Goal: Transaction & Acquisition: Obtain resource

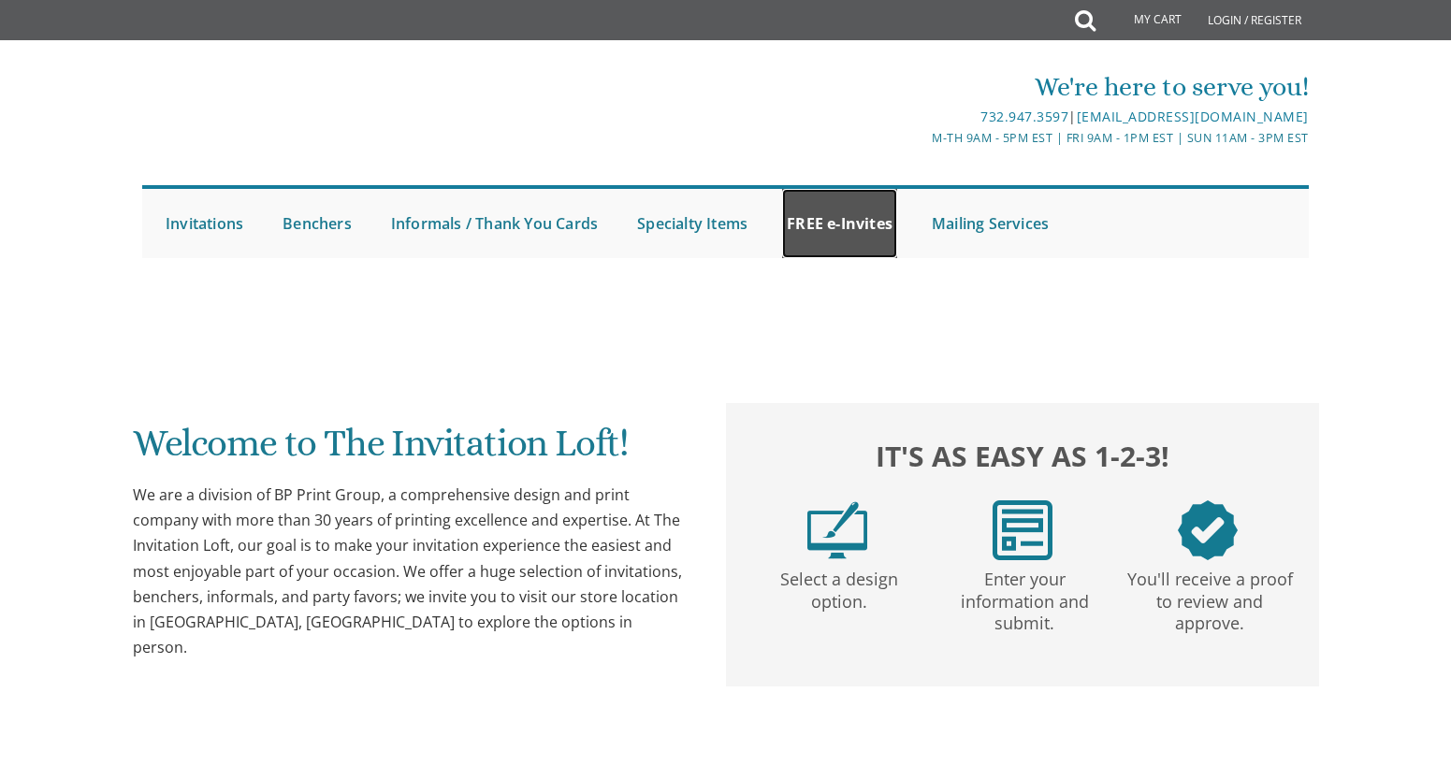
click at [818, 220] on link "FREE e-Invites" at bounding box center [839, 223] width 115 height 69
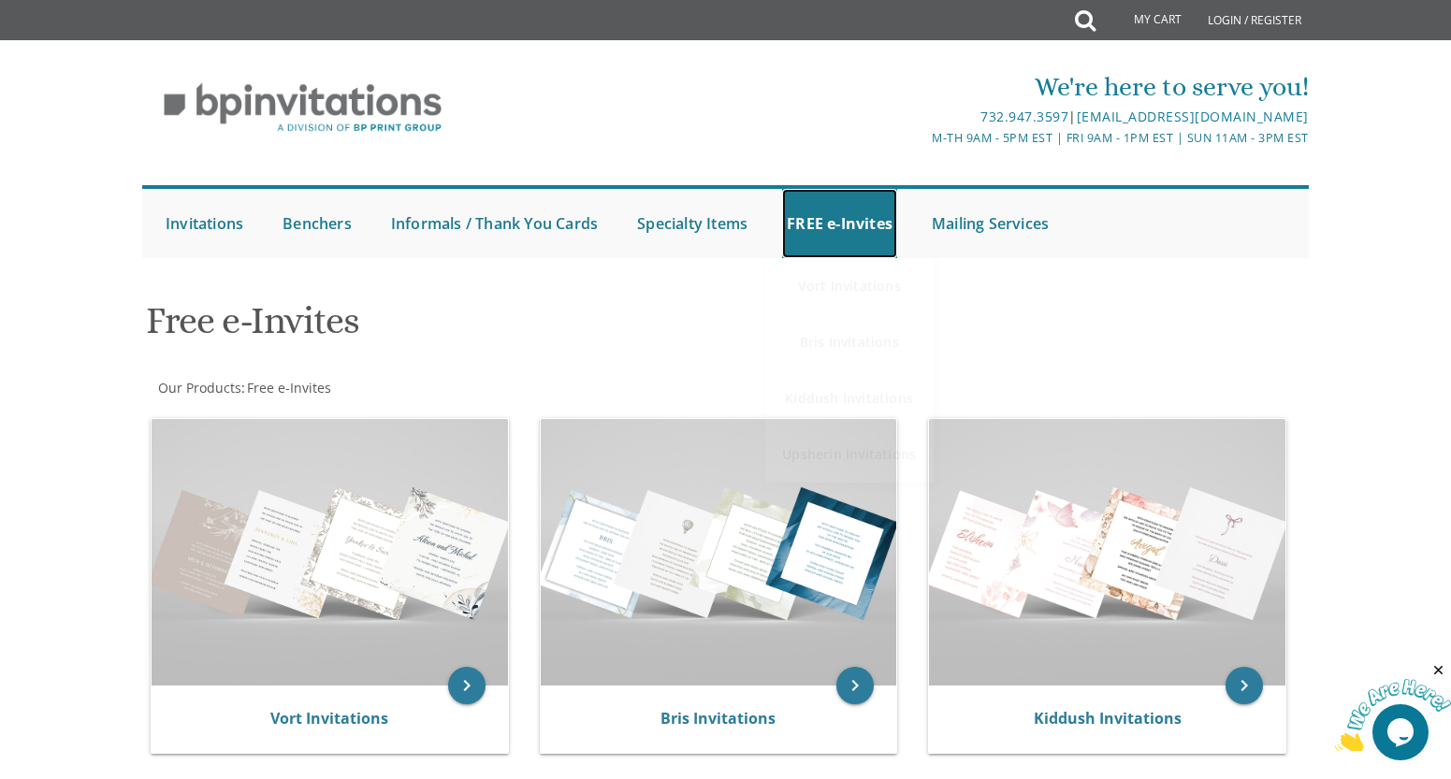
click at [818, 220] on link "FREE e-Invites" at bounding box center [839, 223] width 115 height 69
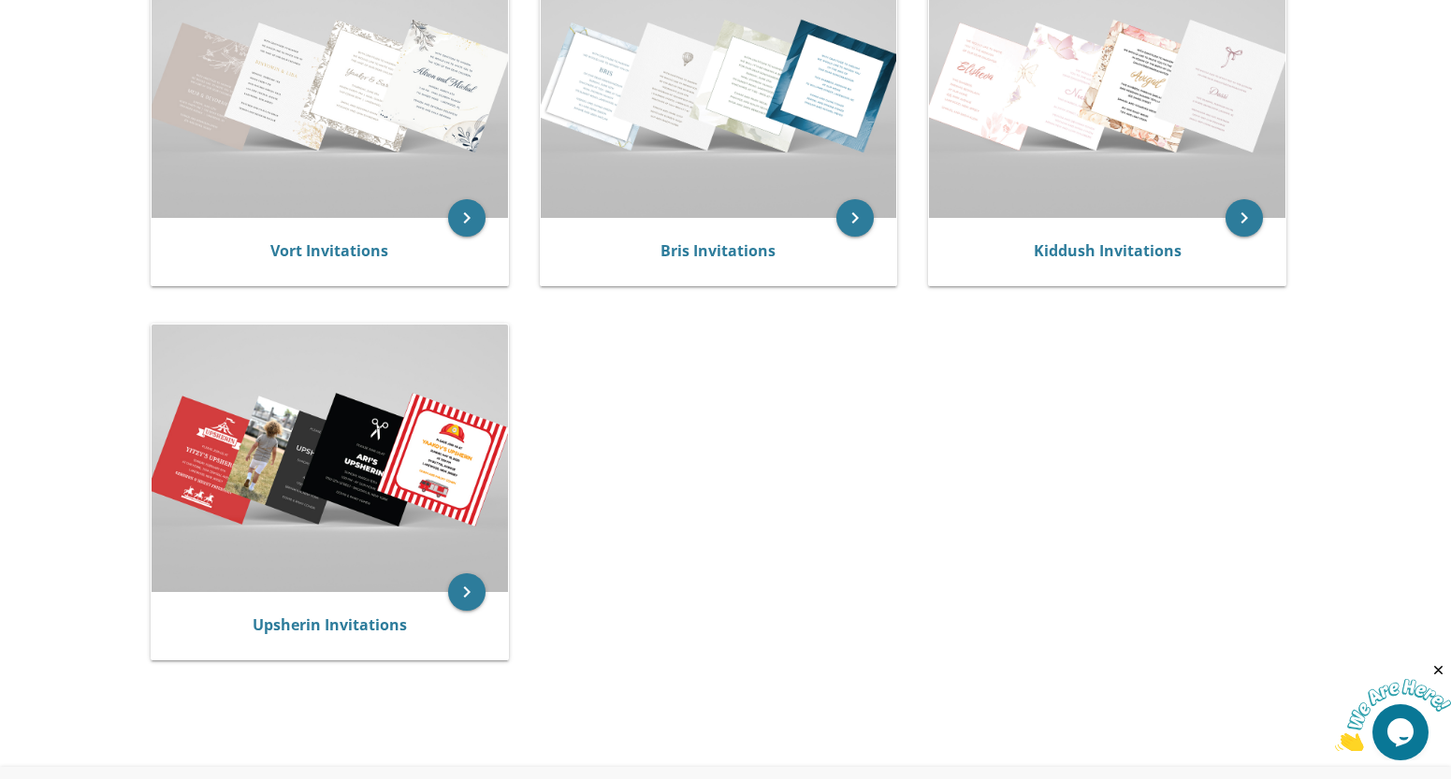
scroll to position [187, 0]
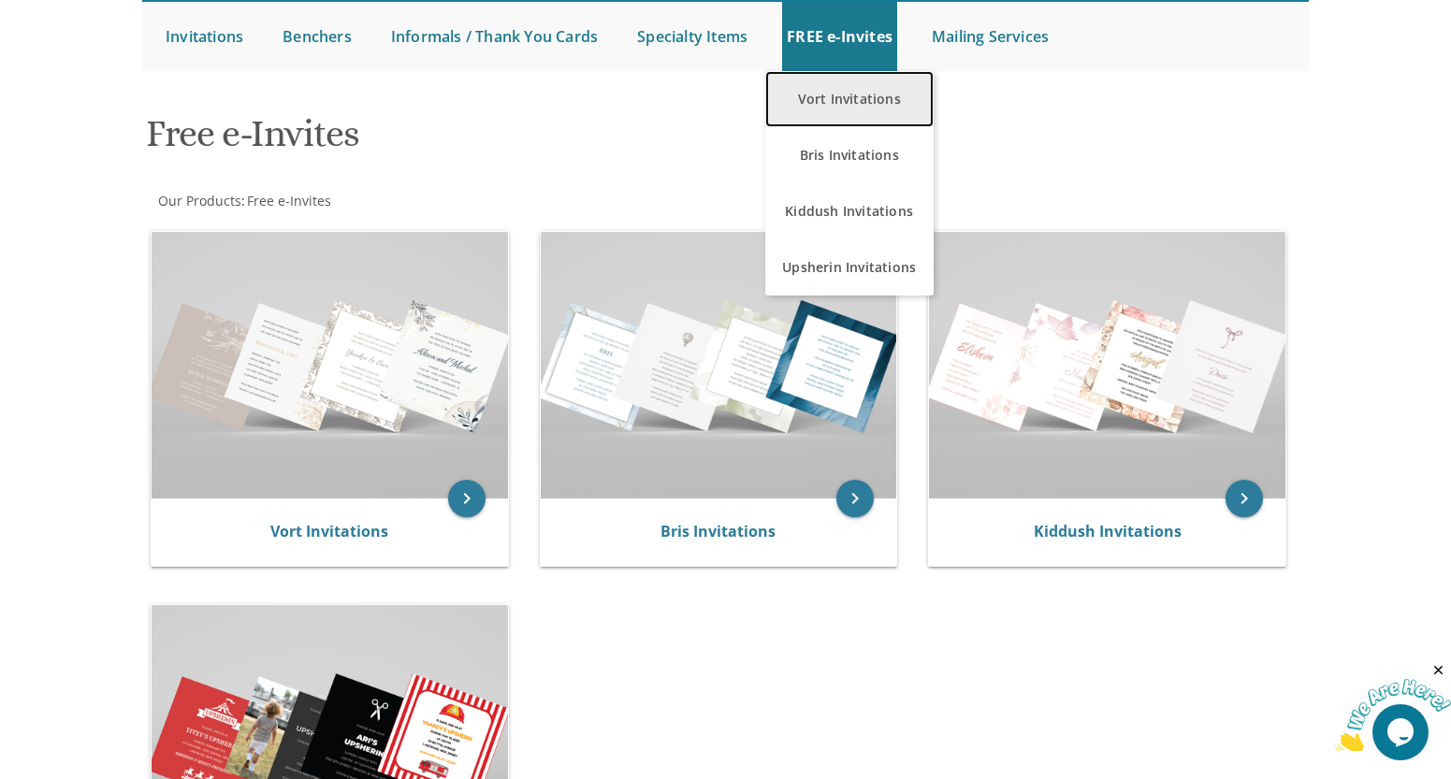
click at [854, 87] on link "Vort Invitations" at bounding box center [849, 99] width 168 height 56
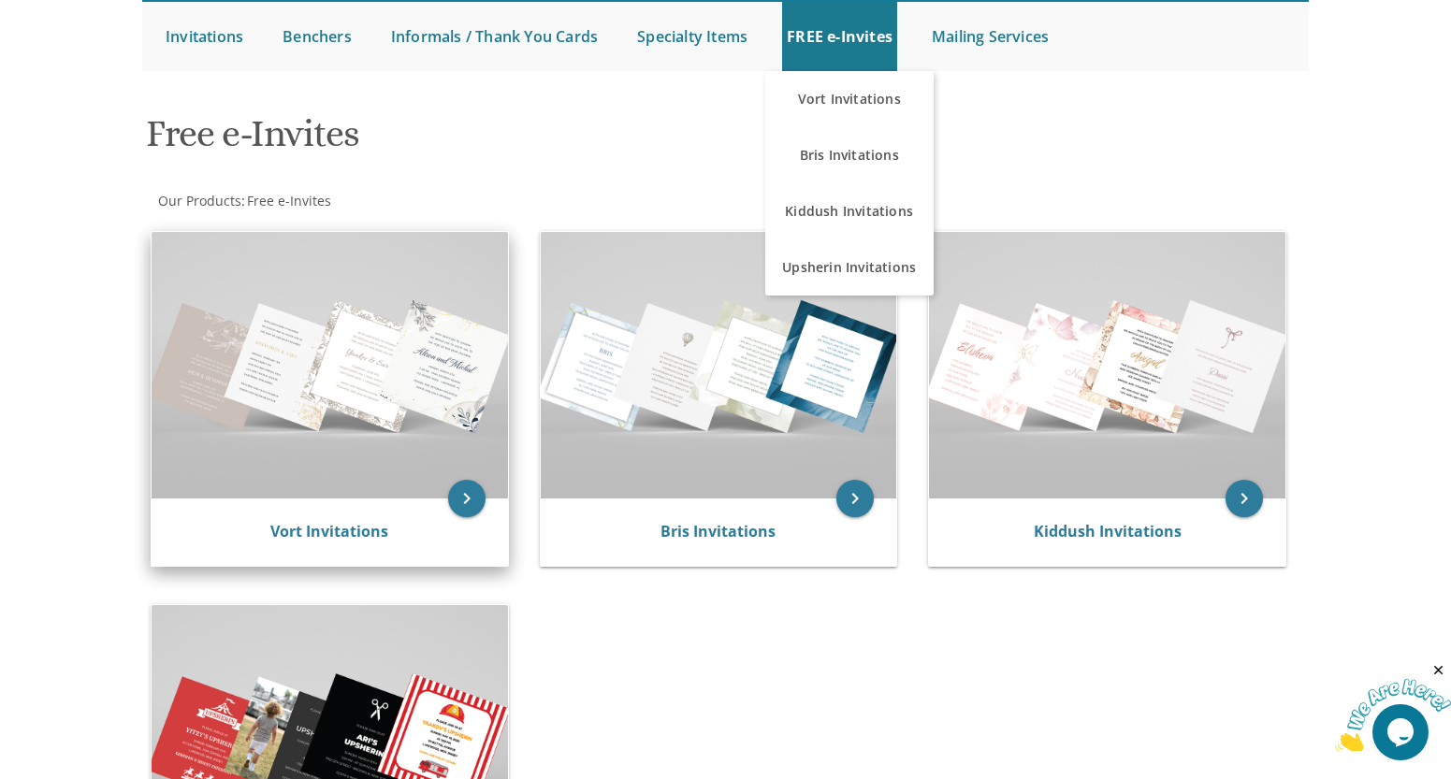
click at [427, 390] on img at bounding box center [330, 365] width 356 height 267
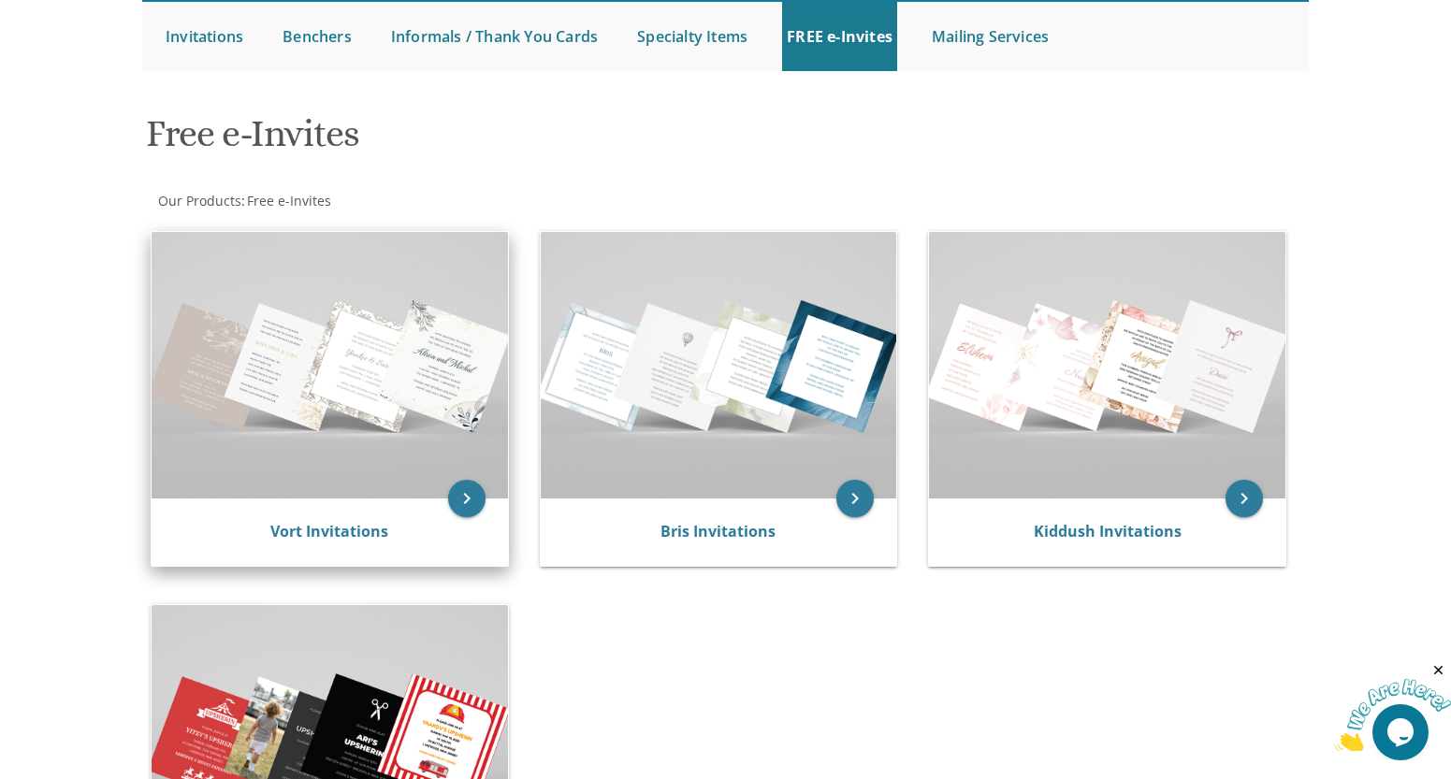
click at [427, 390] on img at bounding box center [330, 365] width 356 height 267
click at [470, 499] on icon "keyboard_arrow_right" at bounding box center [466, 498] width 37 height 37
